Goal: Complete application form

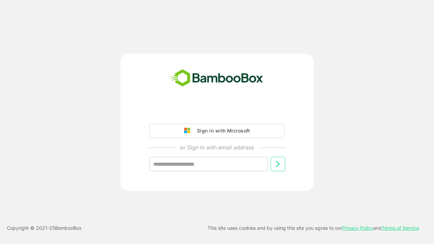
type input "**********"
click at [278, 164] on icon at bounding box center [278, 164] width 8 height 8
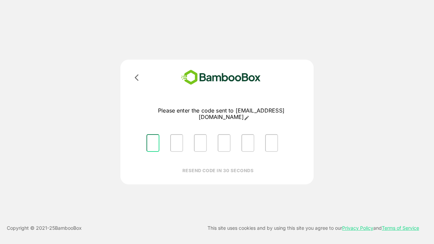
type input "*"
